Goal: Check status: Check status

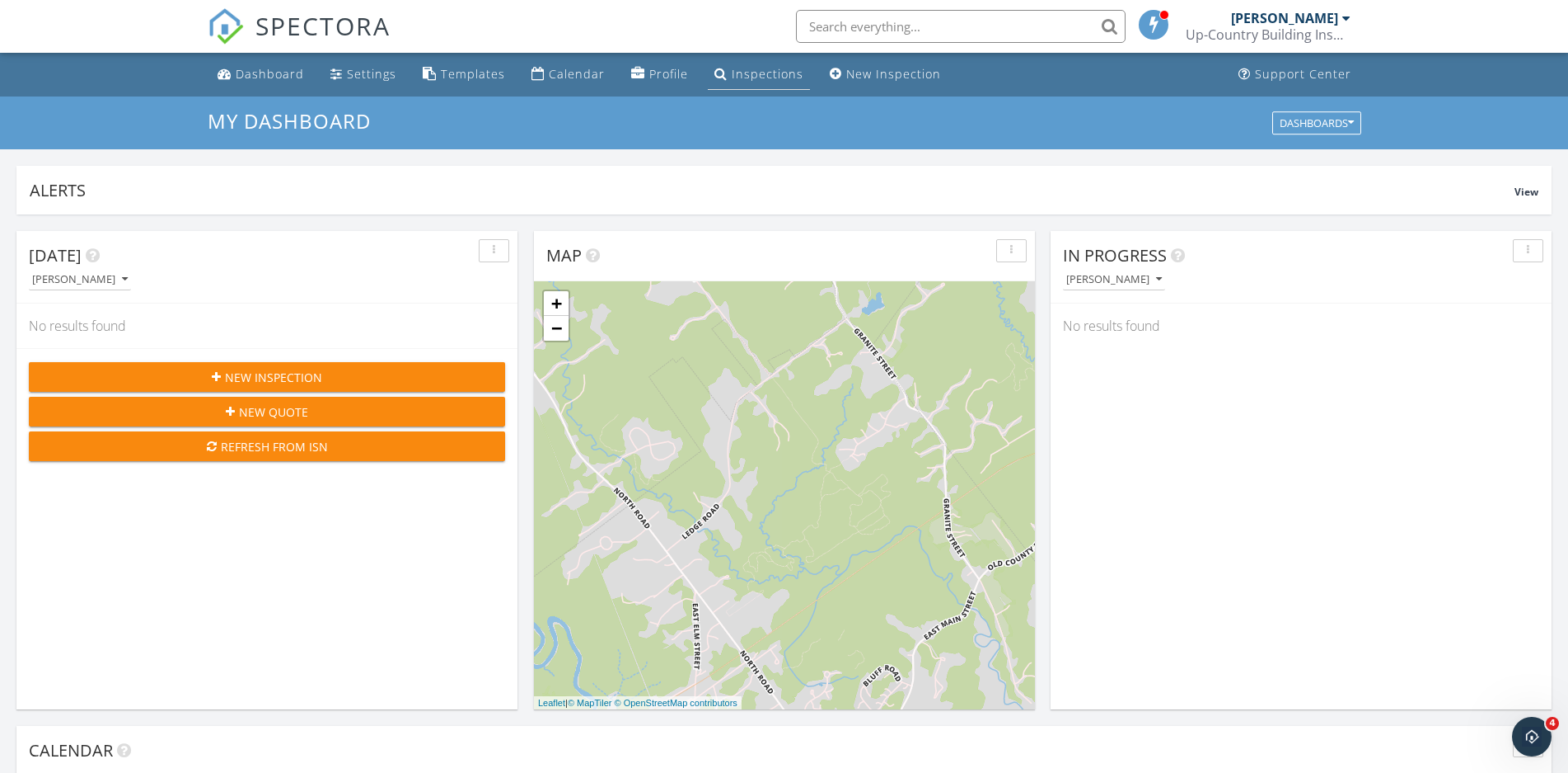
click at [747, 76] on div "Inspections" at bounding box center [768, 74] width 72 height 16
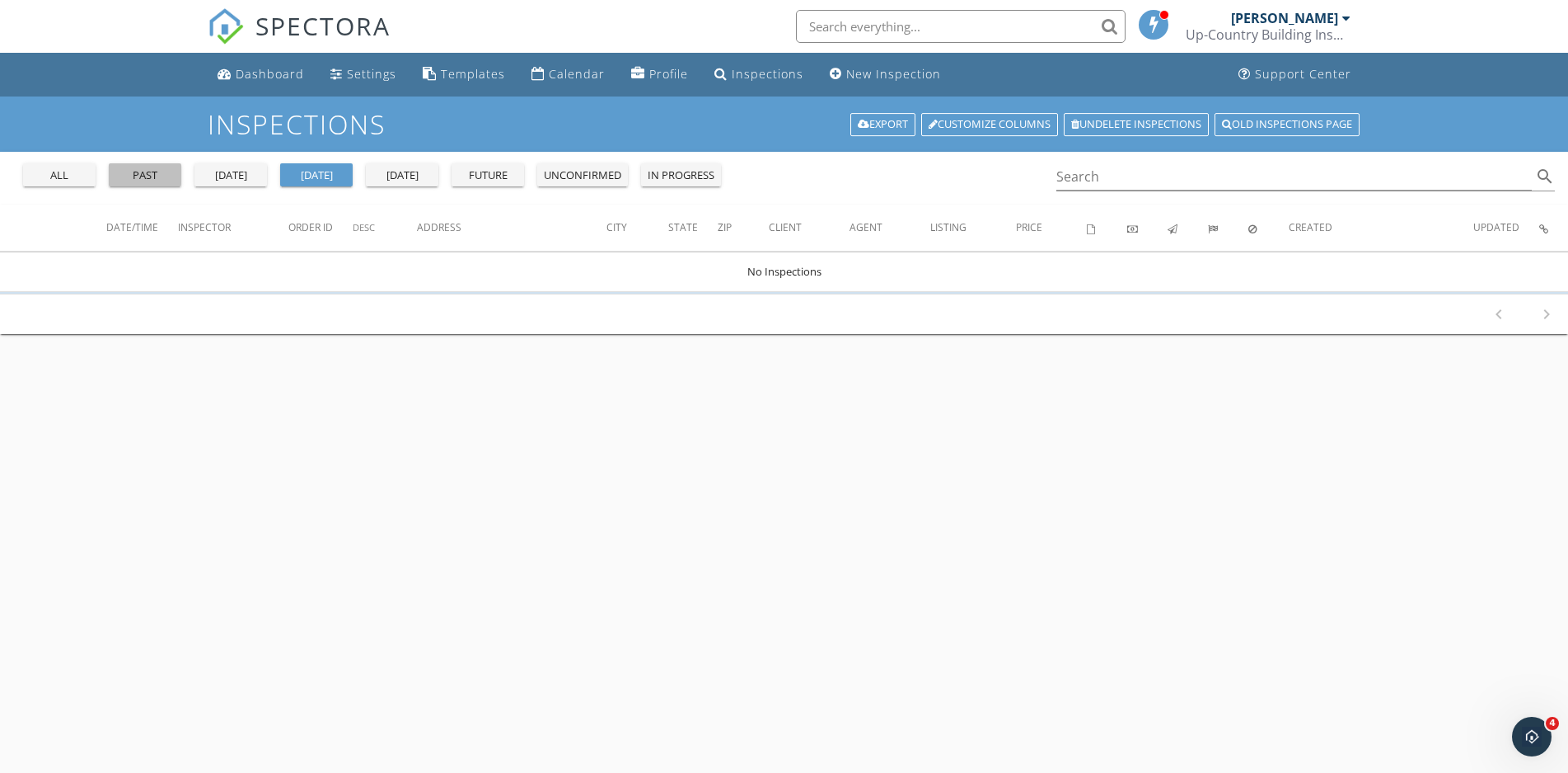
click at [158, 181] on div "past" at bounding box center [144, 175] width 59 height 16
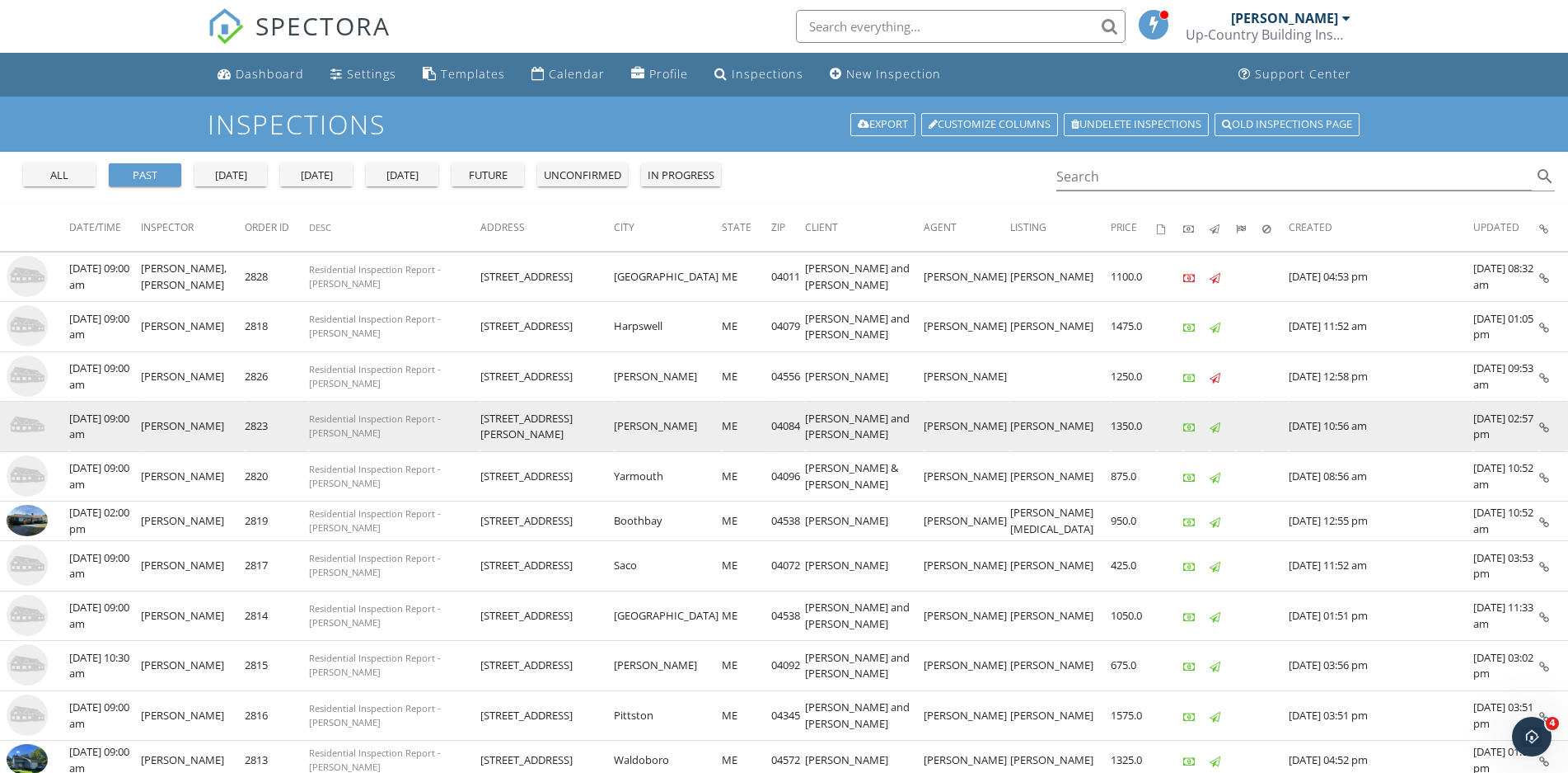
click at [16, 425] on img at bounding box center [27, 425] width 41 height 41
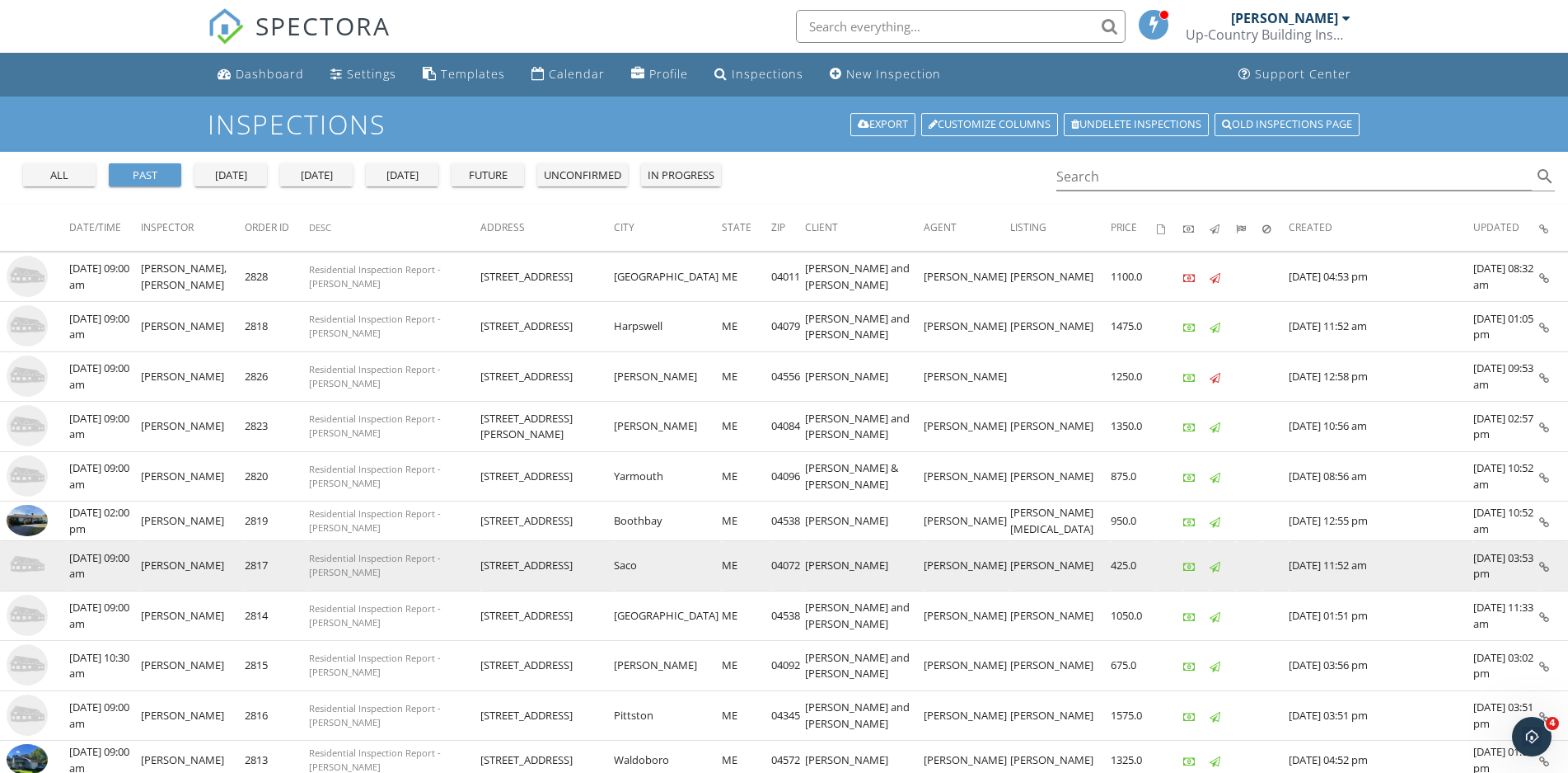
click at [17, 570] on img at bounding box center [27, 565] width 41 height 41
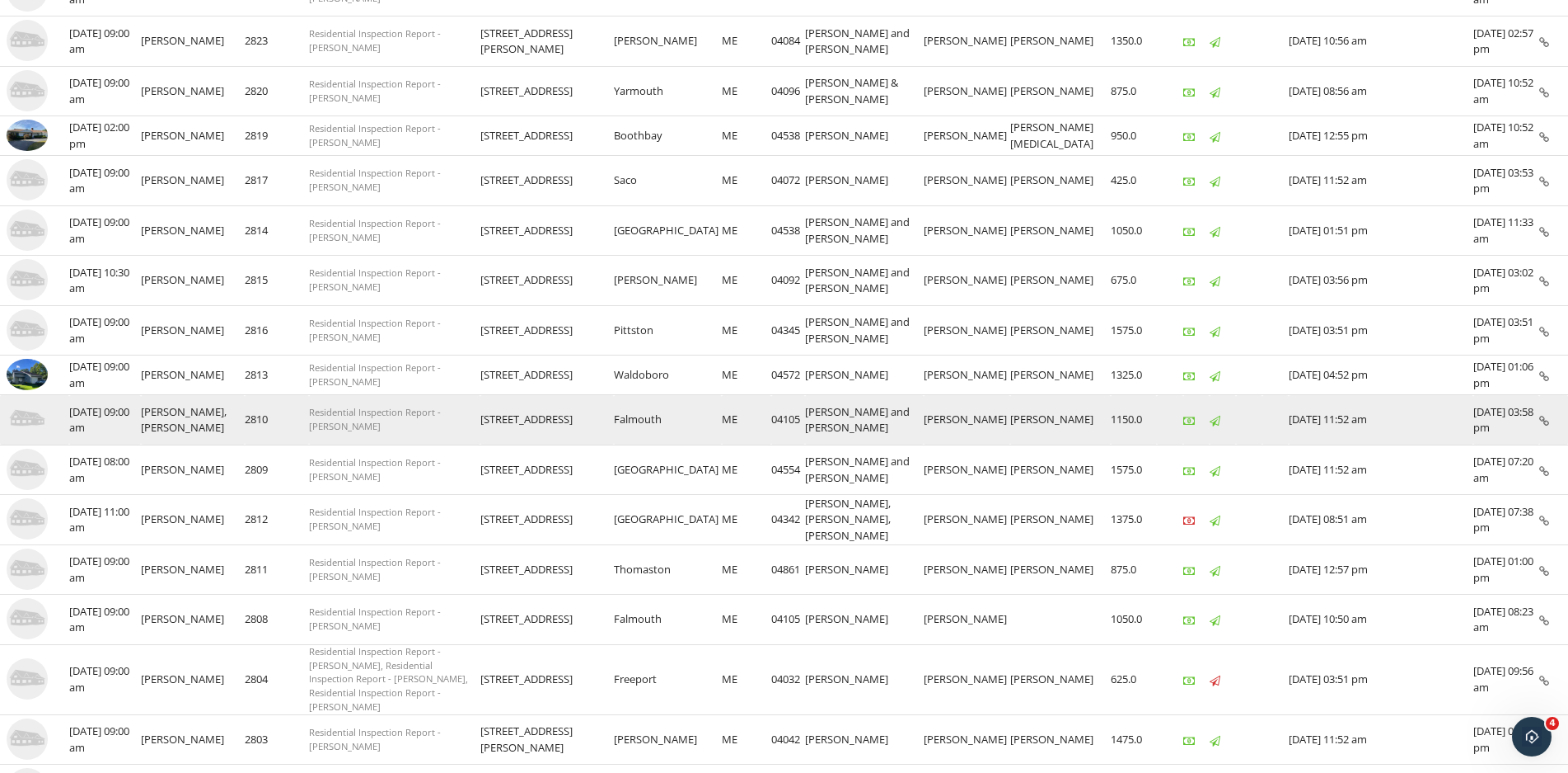
scroll to position [412, 0]
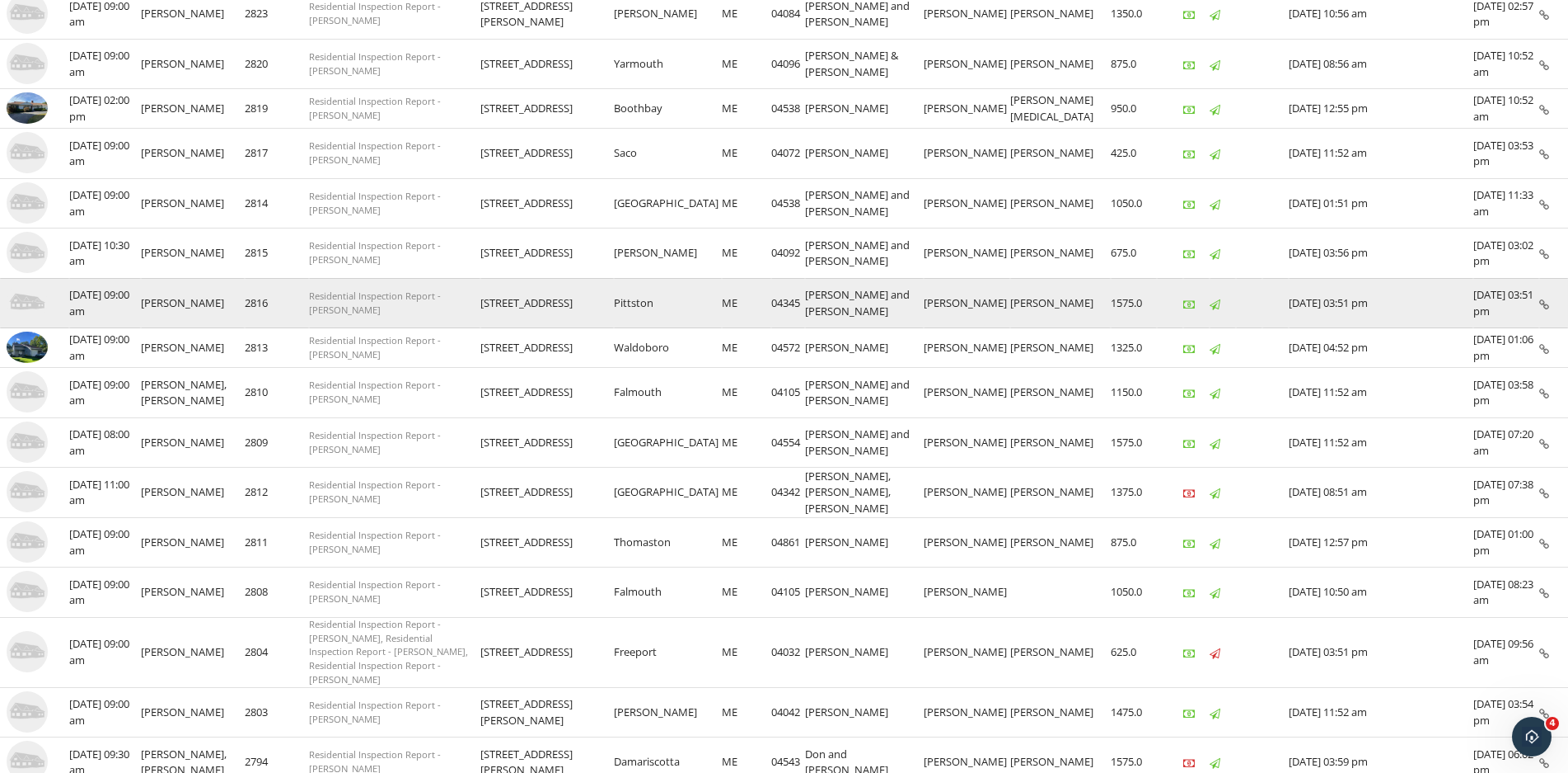
click at [26, 304] on img at bounding box center [27, 303] width 41 height 41
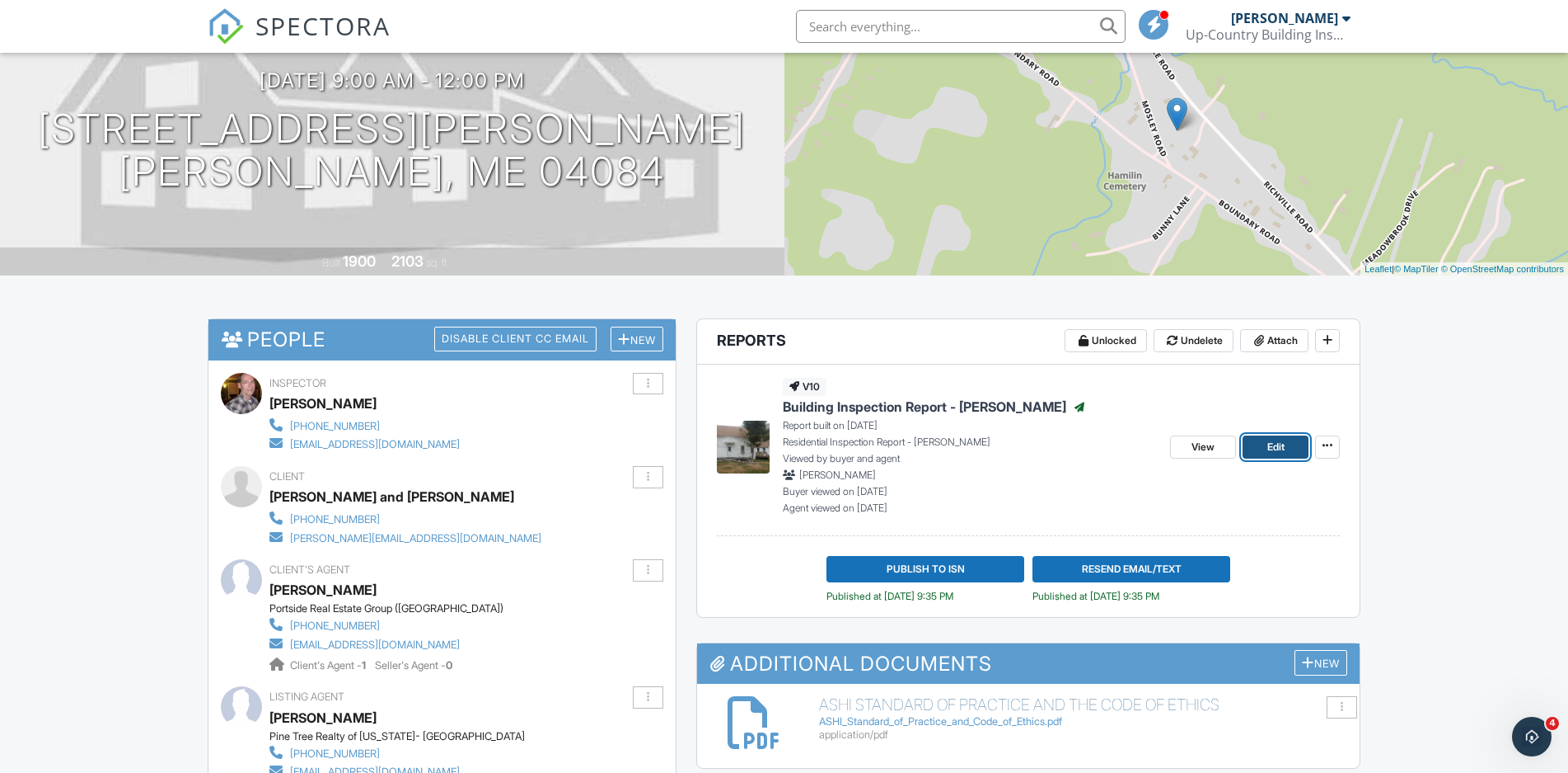
click at [1298, 448] on link "Edit" at bounding box center [1276, 447] width 66 height 23
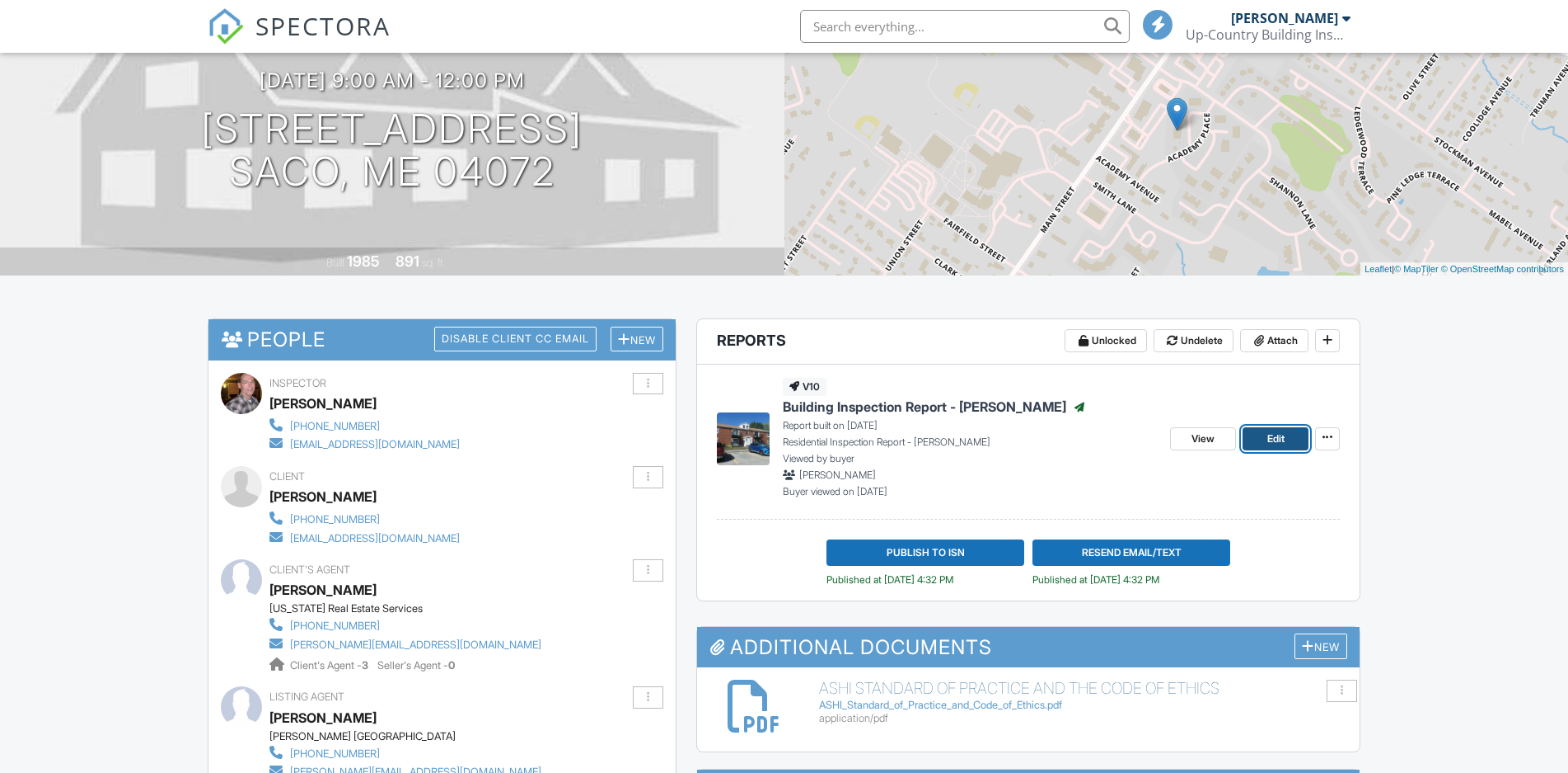
scroll to position [165, 0]
click at [1278, 439] on span "Edit" at bounding box center [1276, 438] width 17 height 16
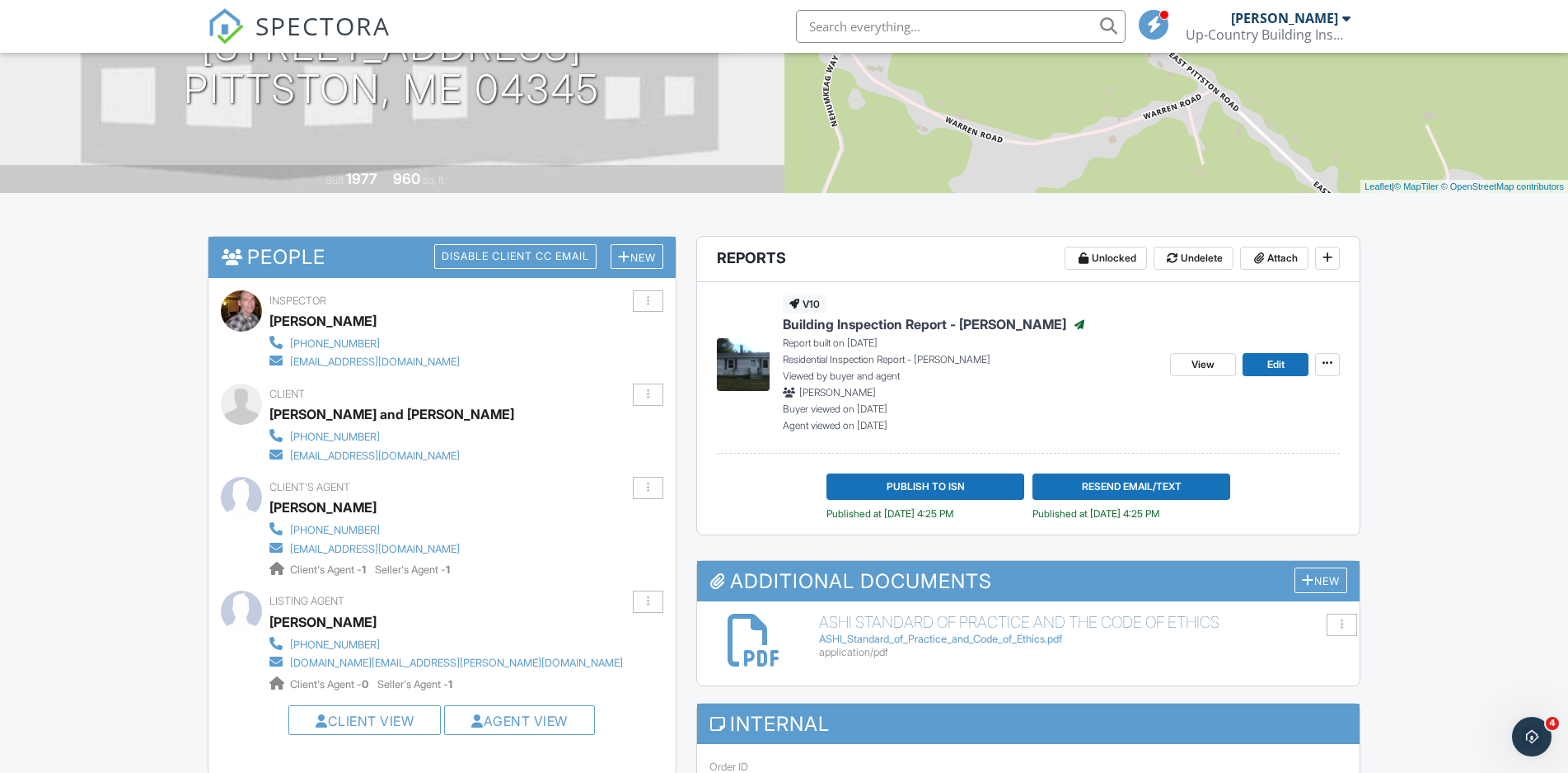
scroll to position [330, 0]
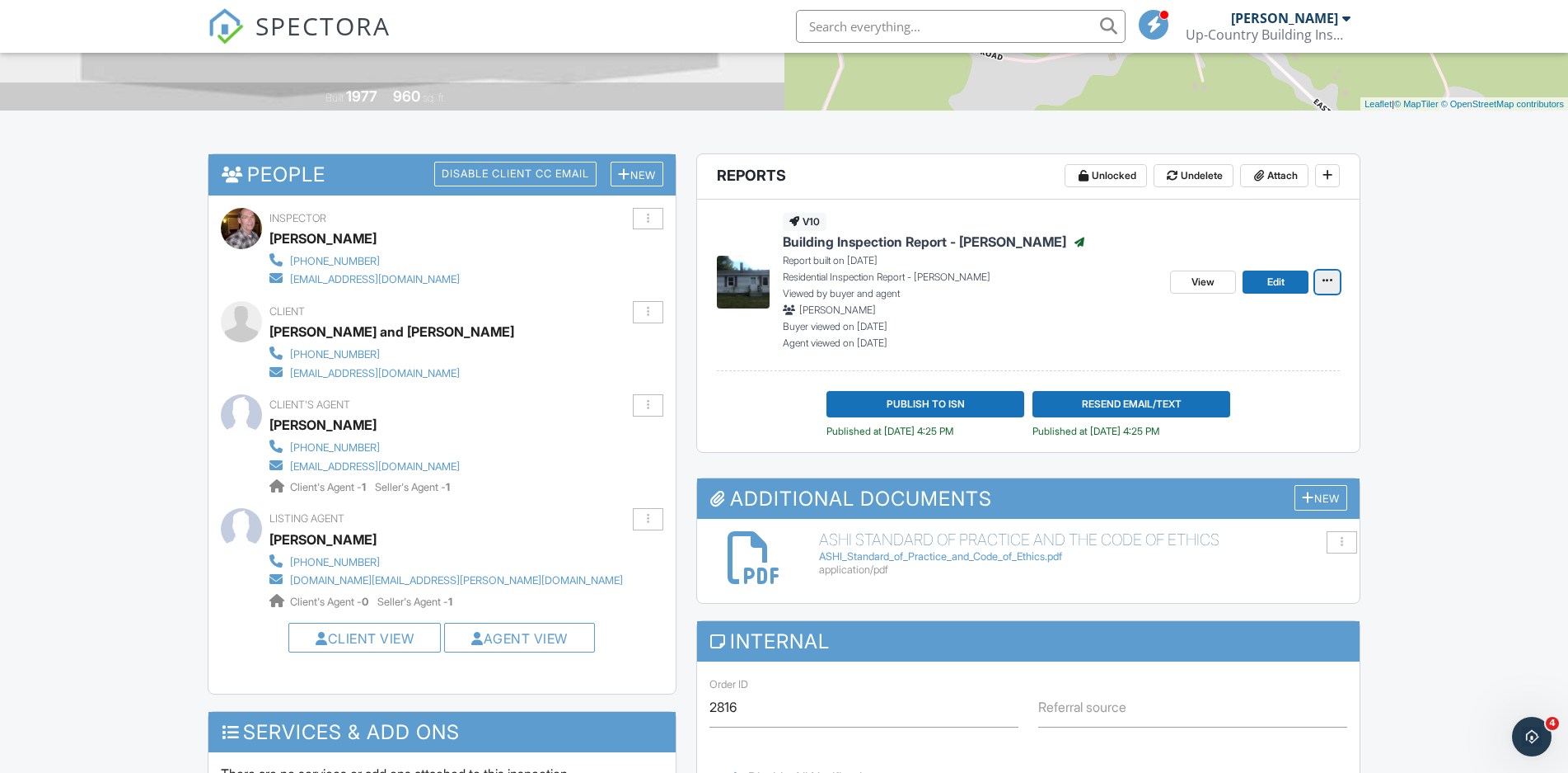
click at [1331, 286] on icon at bounding box center [1328, 280] width 9 height 11
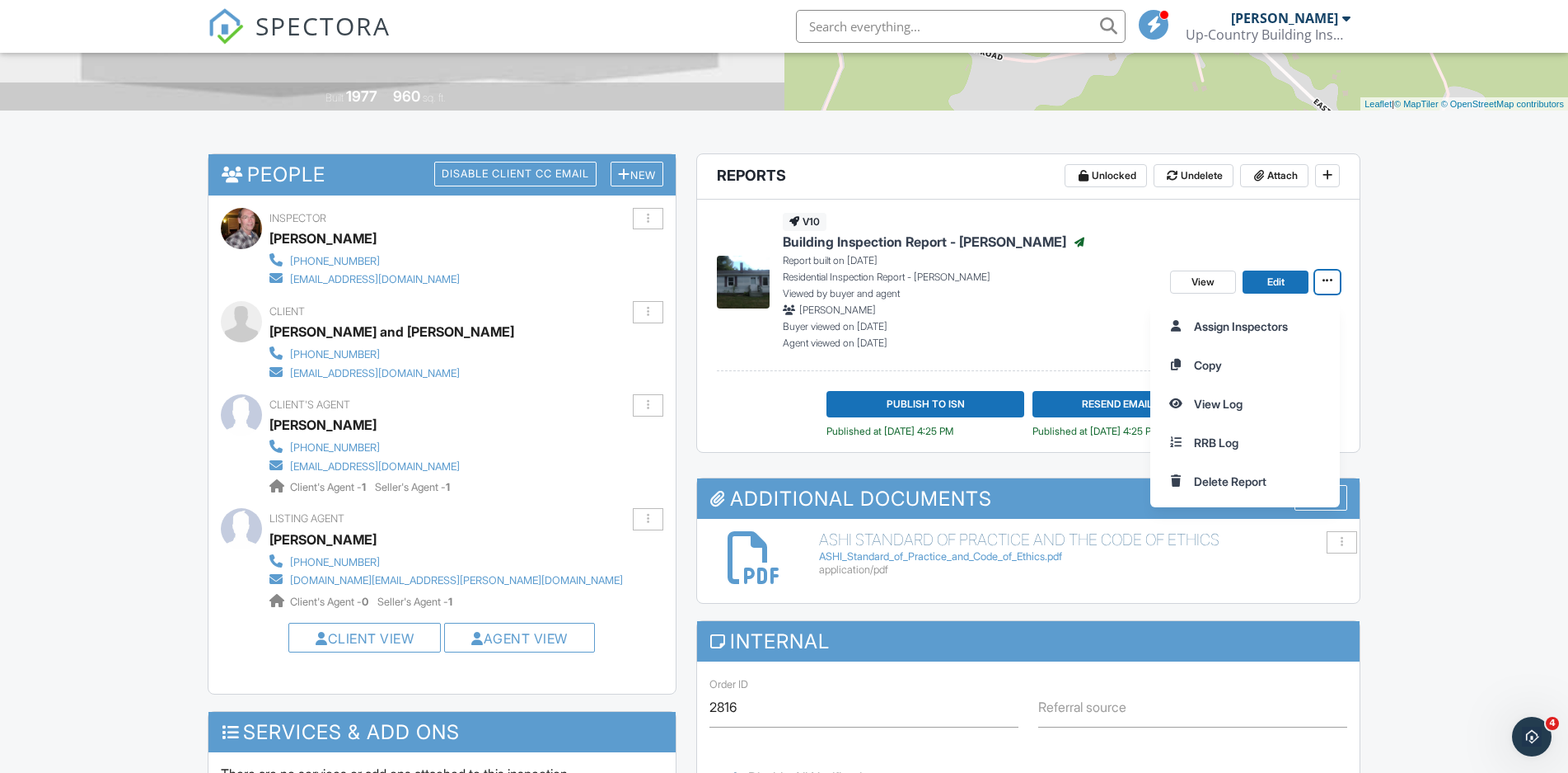
click at [1187, 284] on link "View" at bounding box center [1203, 282] width 66 height 23
